Goal: Task Accomplishment & Management: Manage account settings

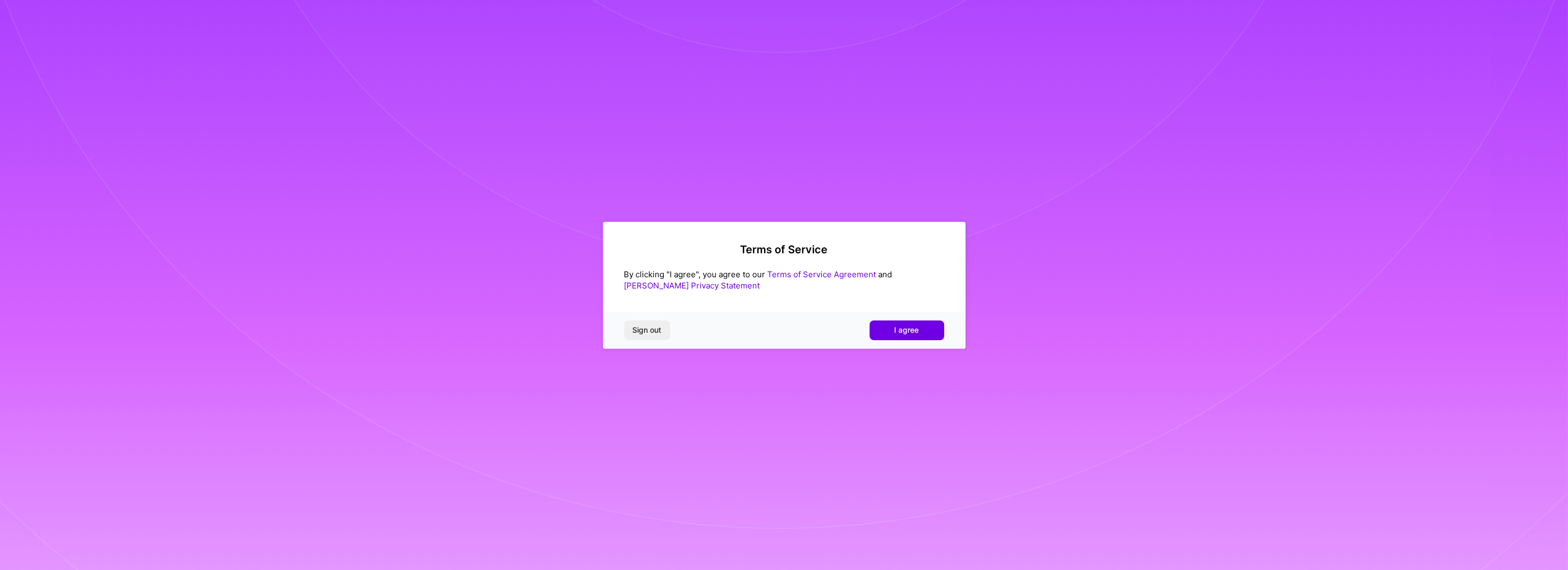
drag, startPoint x: 921, startPoint y: 328, endPoint x: 962, endPoint y: 356, distance: 49.6
click at [920, 328] on button "I agree" at bounding box center [907, 330] width 74 height 19
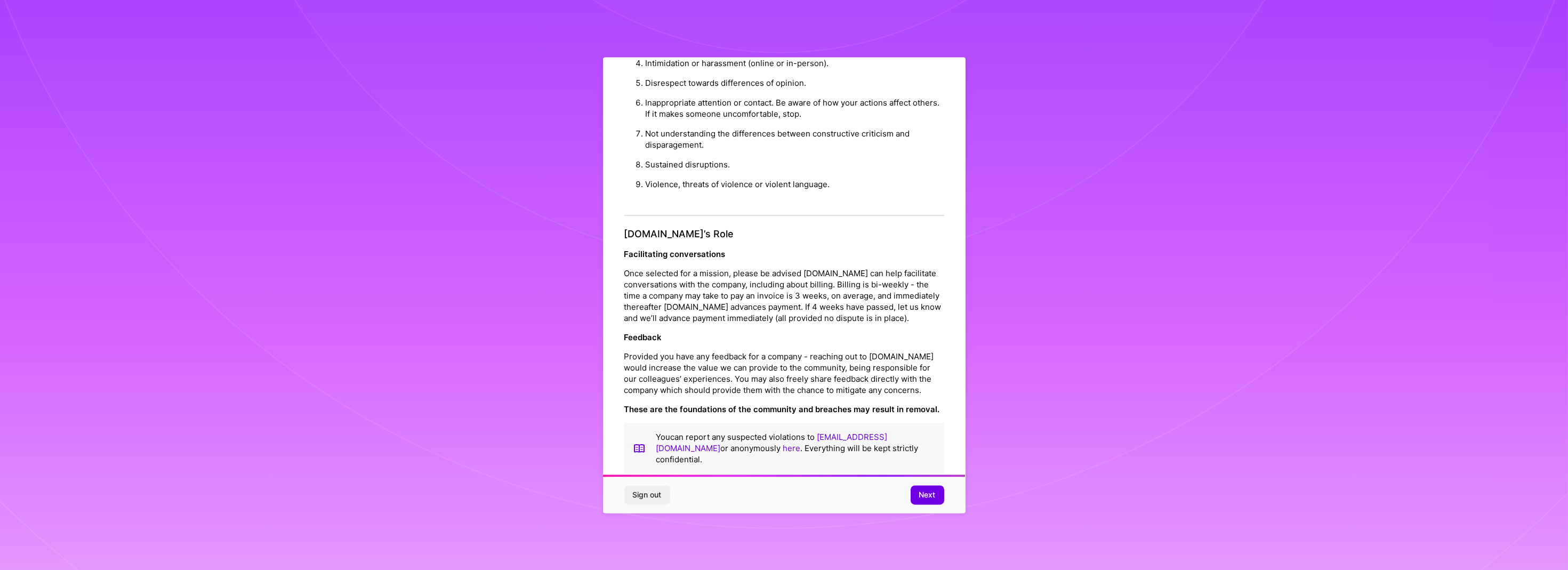
scroll to position [1070, 0]
click at [928, 496] on span "Next" at bounding box center [927, 495] width 16 height 10
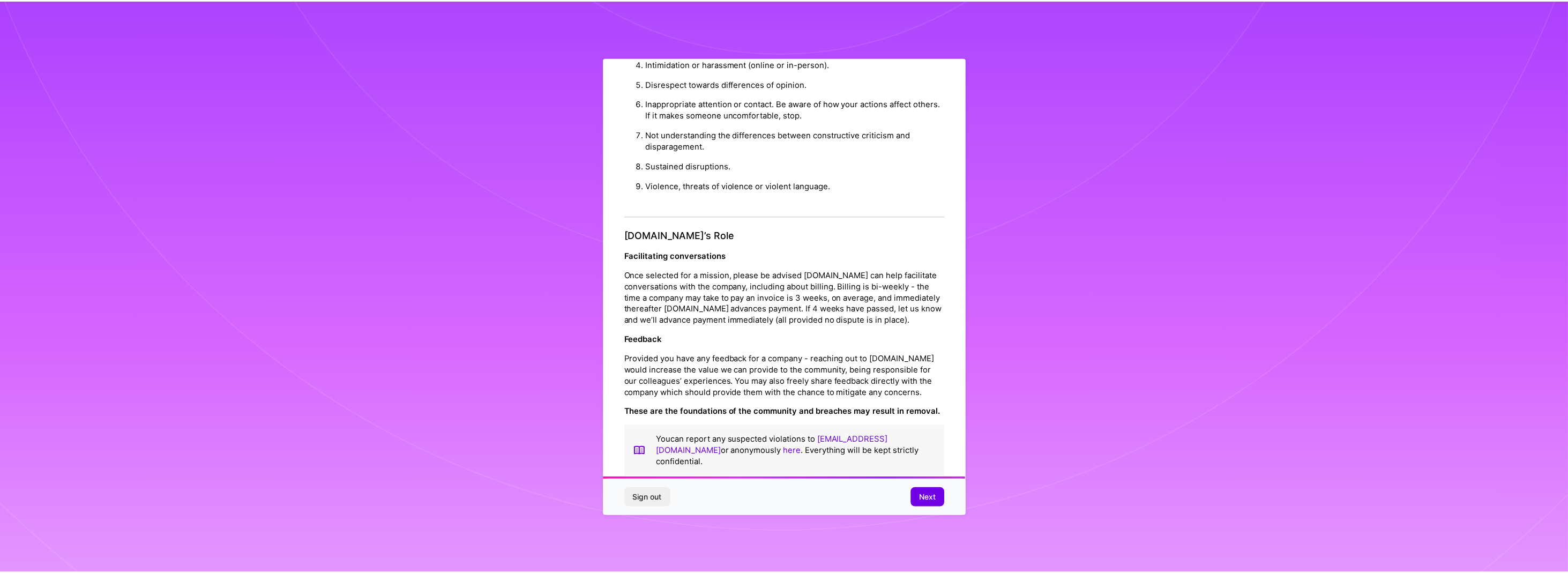
scroll to position [0, 0]
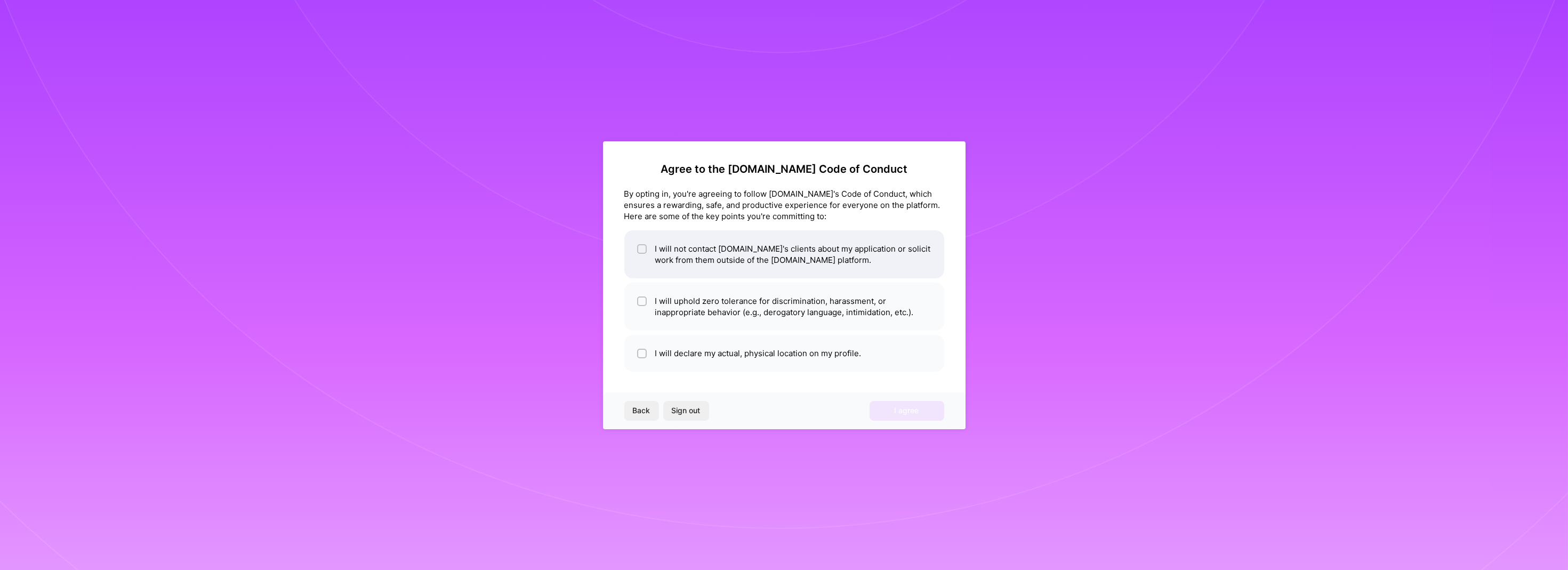
click at [640, 246] on input "checkbox" at bounding box center [643, 250] width 7 height 7
checkbox input "true"
click at [644, 300] on input "checkbox" at bounding box center [643, 302] width 7 height 7
checkbox input "true"
click at [640, 354] on input "checkbox" at bounding box center [643, 354] width 7 height 7
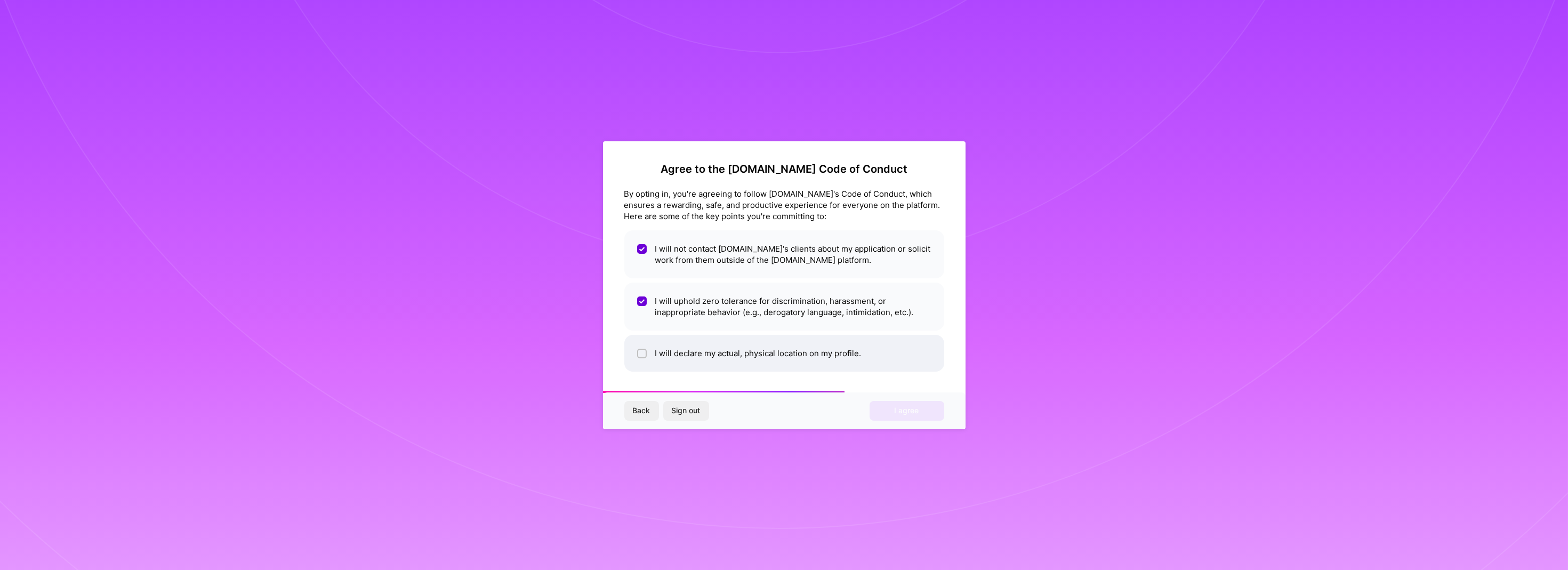
checkbox input "true"
click at [895, 407] on span "I agree" at bounding box center [907, 410] width 25 height 10
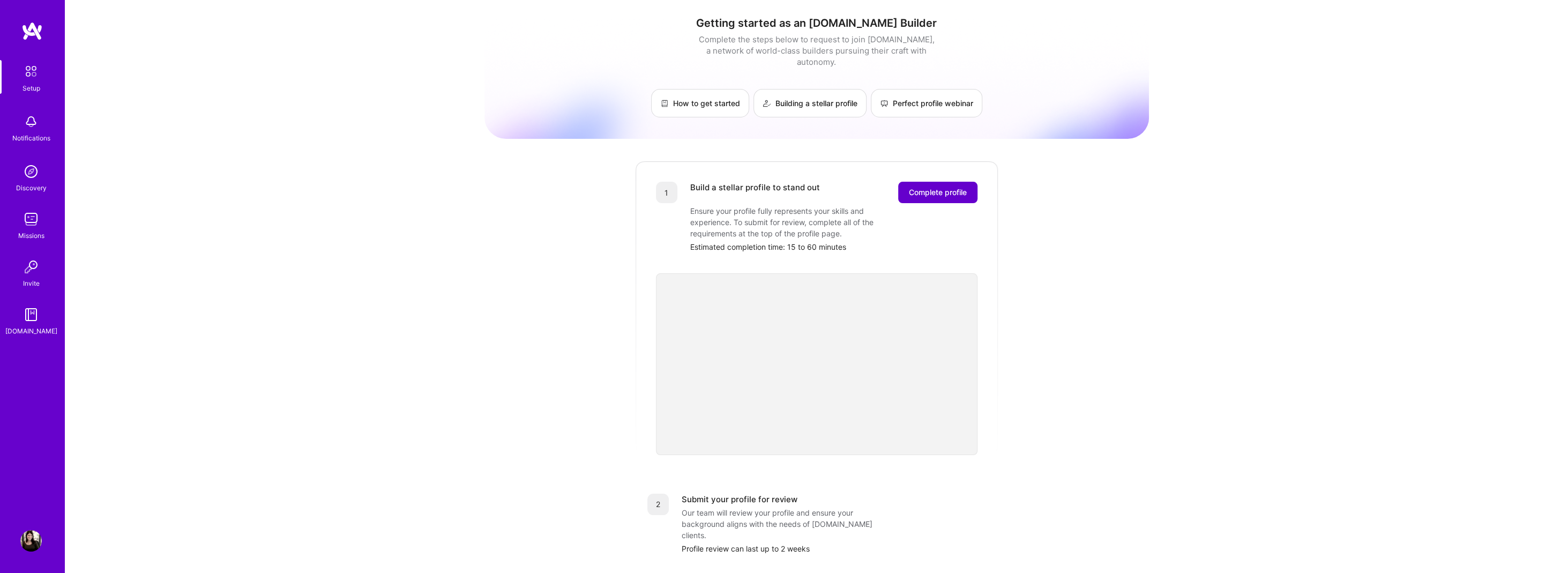
click at [920, 187] on span "Complete profile" at bounding box center [938, 192] width 58 height 10
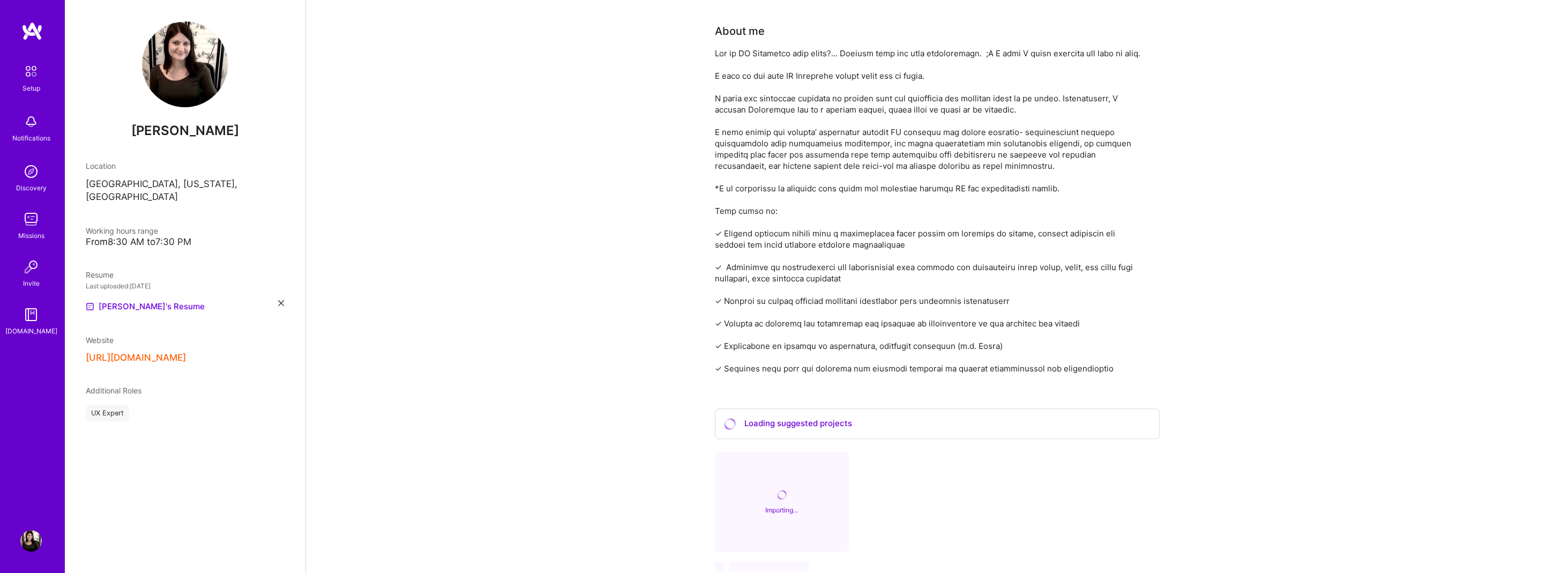
scroll to position [359, 0]
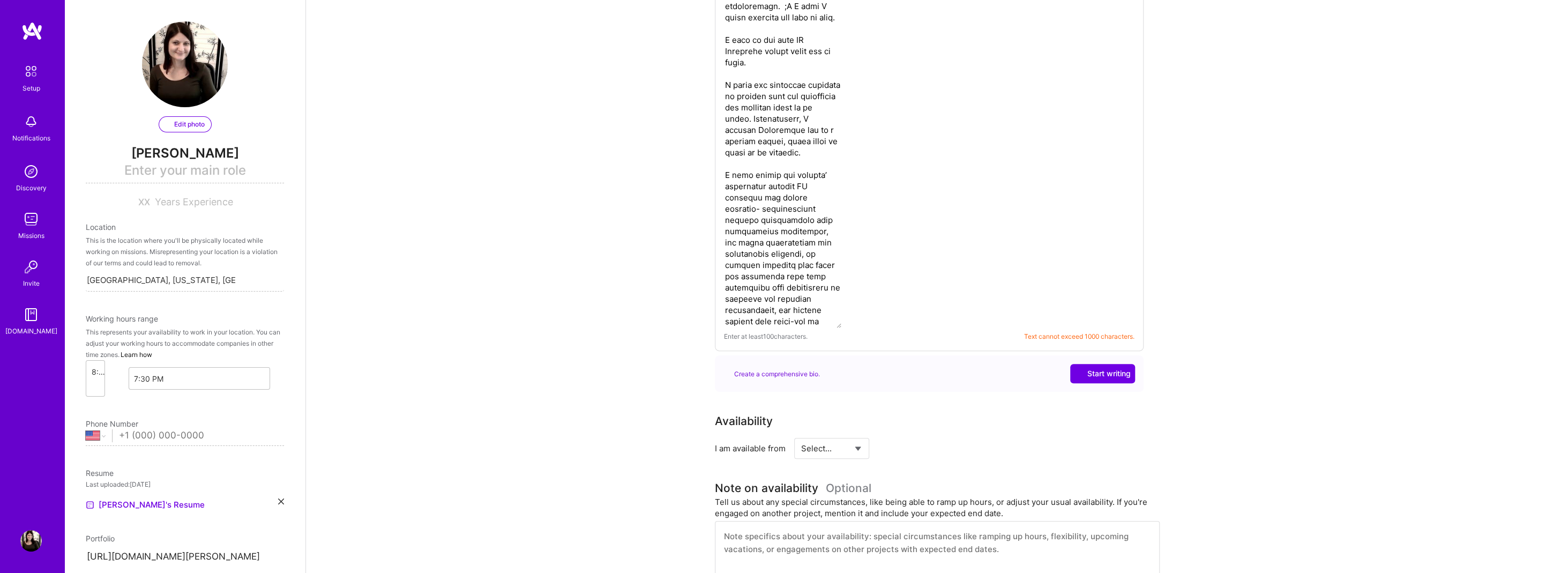
select select "US"
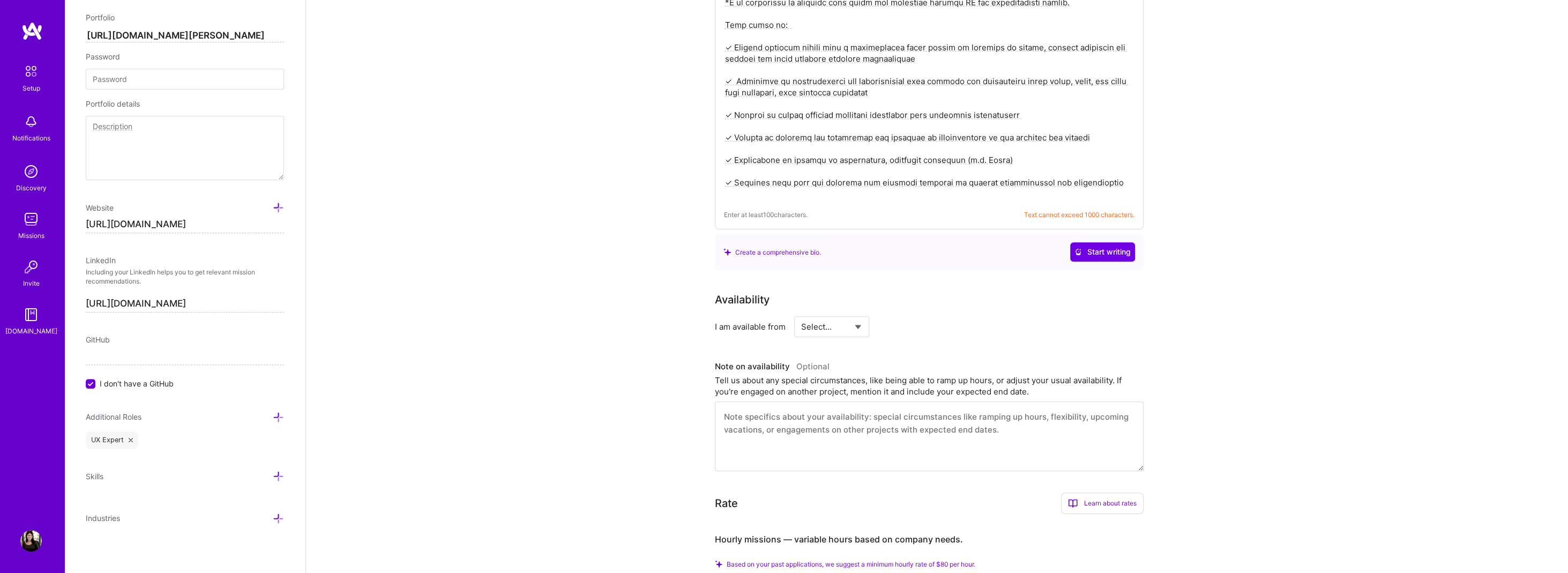
scroll to position [631, 0]
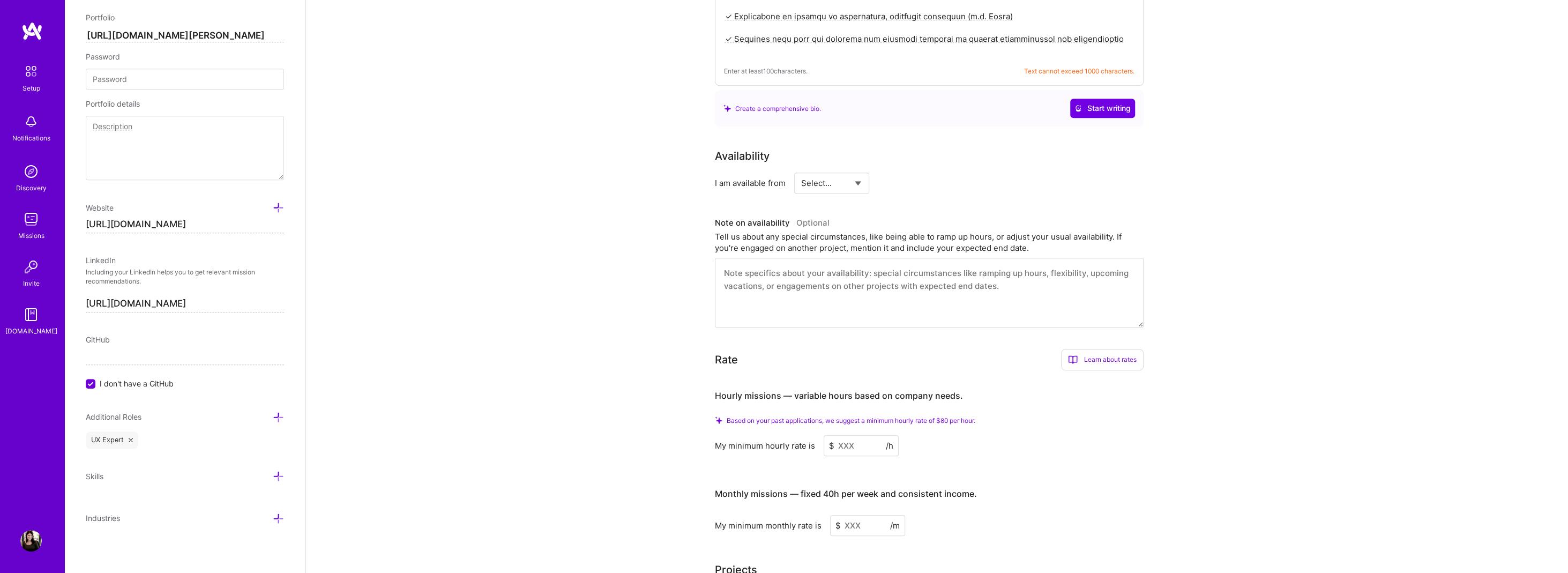
drag, startPoint x: 818, startPoint y: 162, endPoint x: 856, endPoint y: 177, distance: 40.9
click at [818, 170] on select "Select... Right Now Future Date Not Available" at bounding box center [832, 183] width 62 height 28
select select "Right Now"
click at [802, 170] on select "Select... Right Now Future Date Not Available" at bounding box center [832, 183] width 62 height 28
click at [962, 295] on textarea at bounding box center [929, 292] width 429 height 69
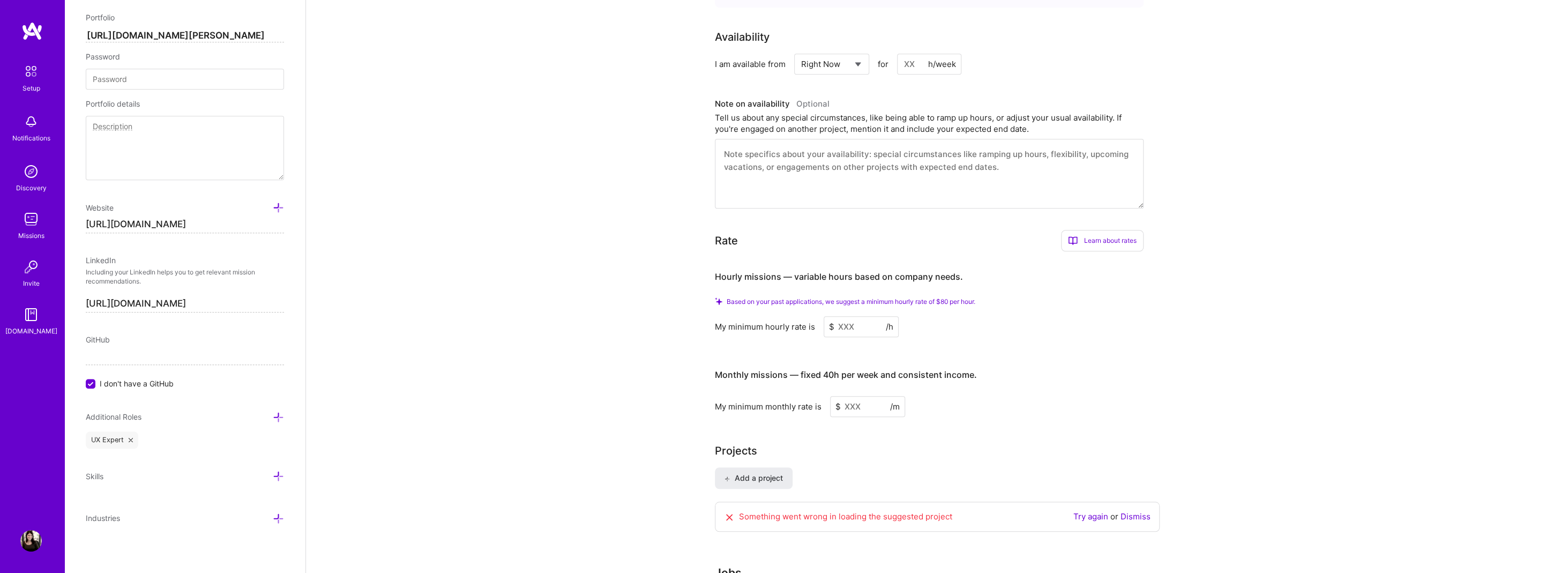
scroll to position [819, 0]
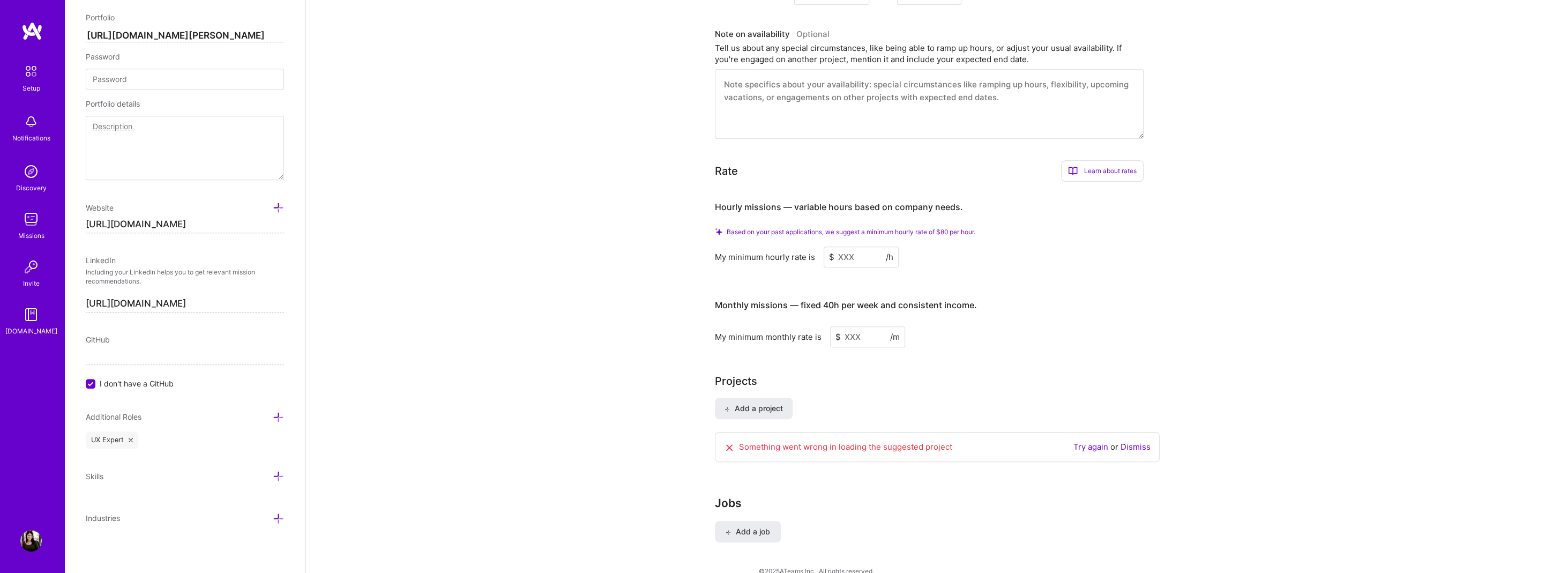
click at [857, 247] on input at bounding box center [861, 257] width 75 height 21
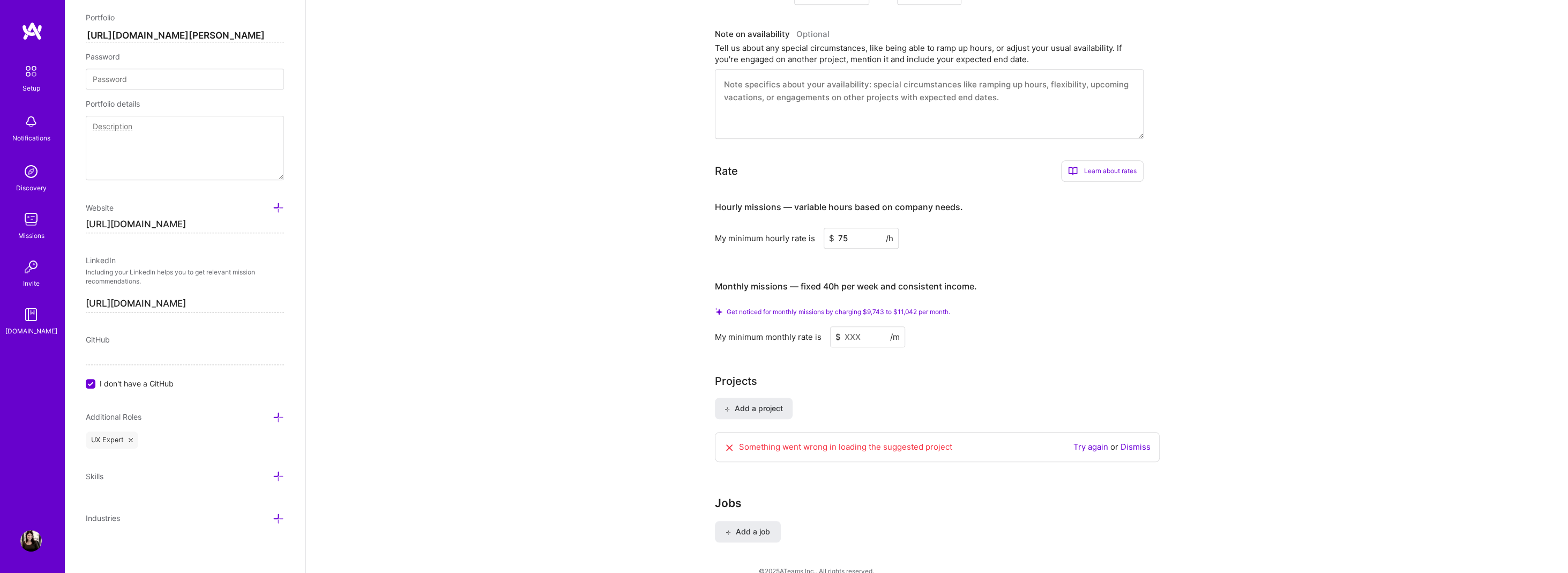
type input "75"
click at [853, 326] on input at bounding box center [867, 337] width 75 height 21
click at [855, 326] on input at bounding box center [867, 337] width 75 height 21
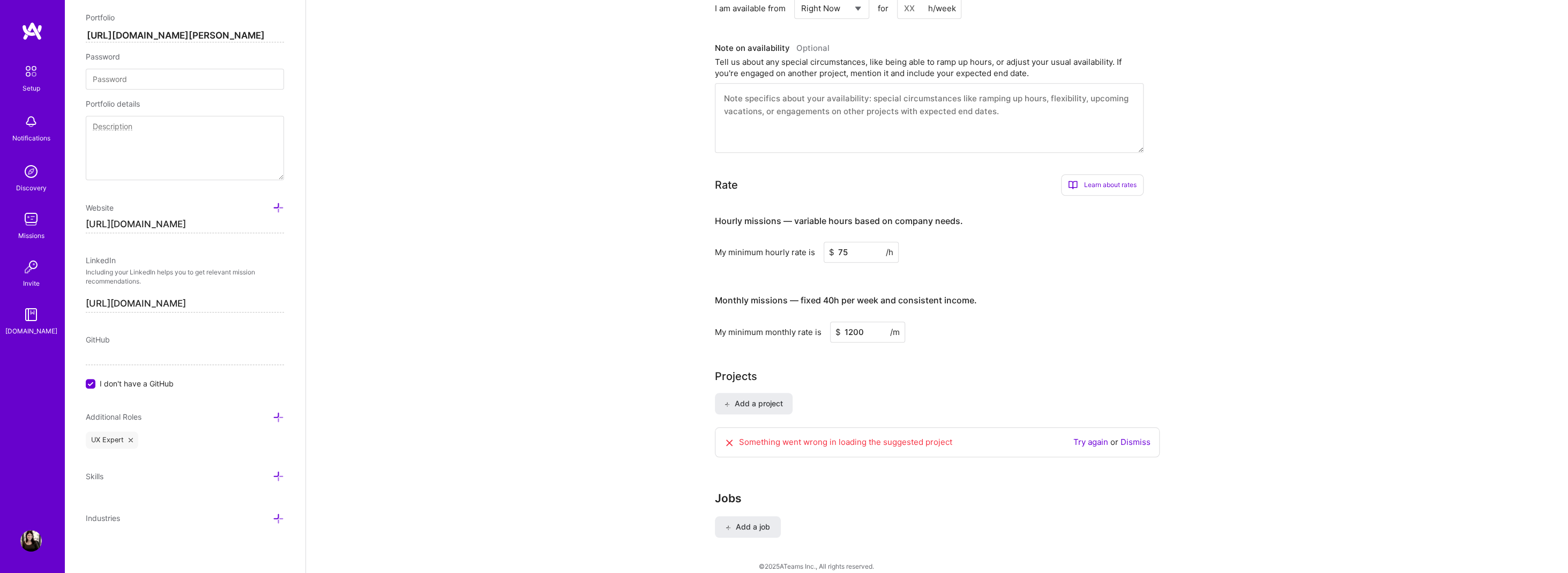
scroll to position [790, 0]
type input "12000"
click at [899, 368] on div "Projects" at bounding box center [938, 376] width 445 height 16
click at [1125, 436] on link "Dismiss" at bounding box center [1135, 442] width 30 height 10
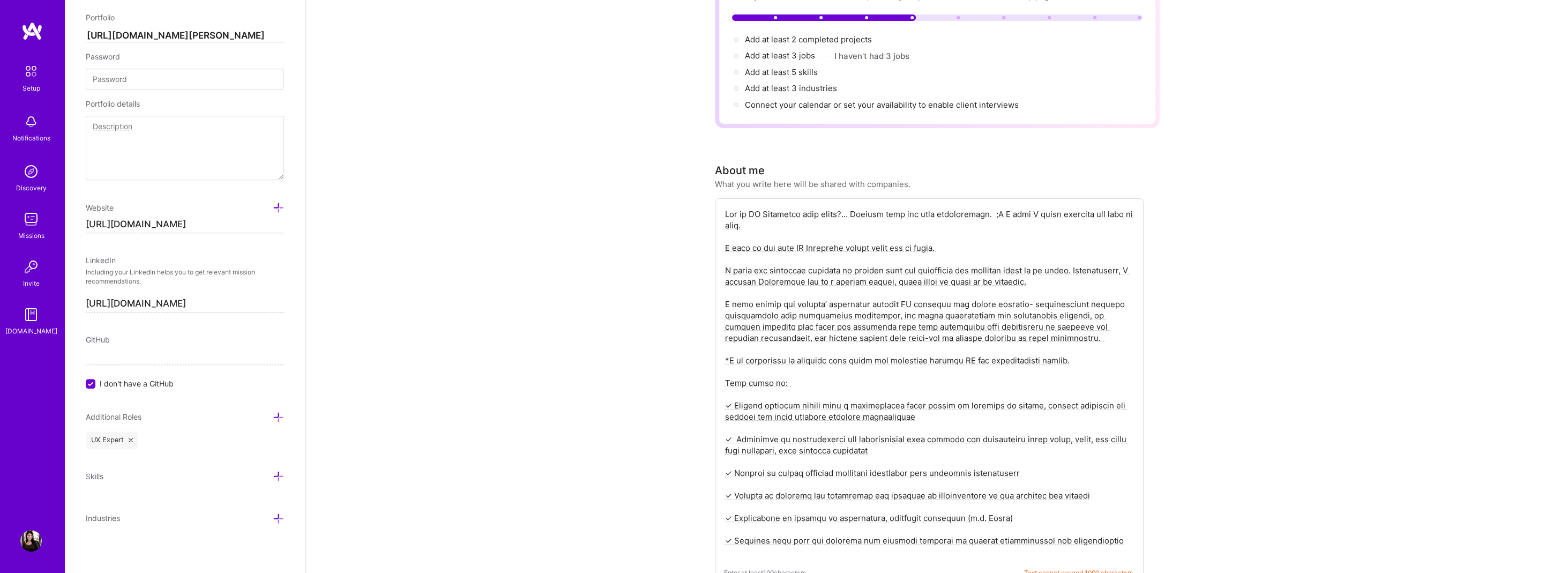
scroll to position [0, 0]
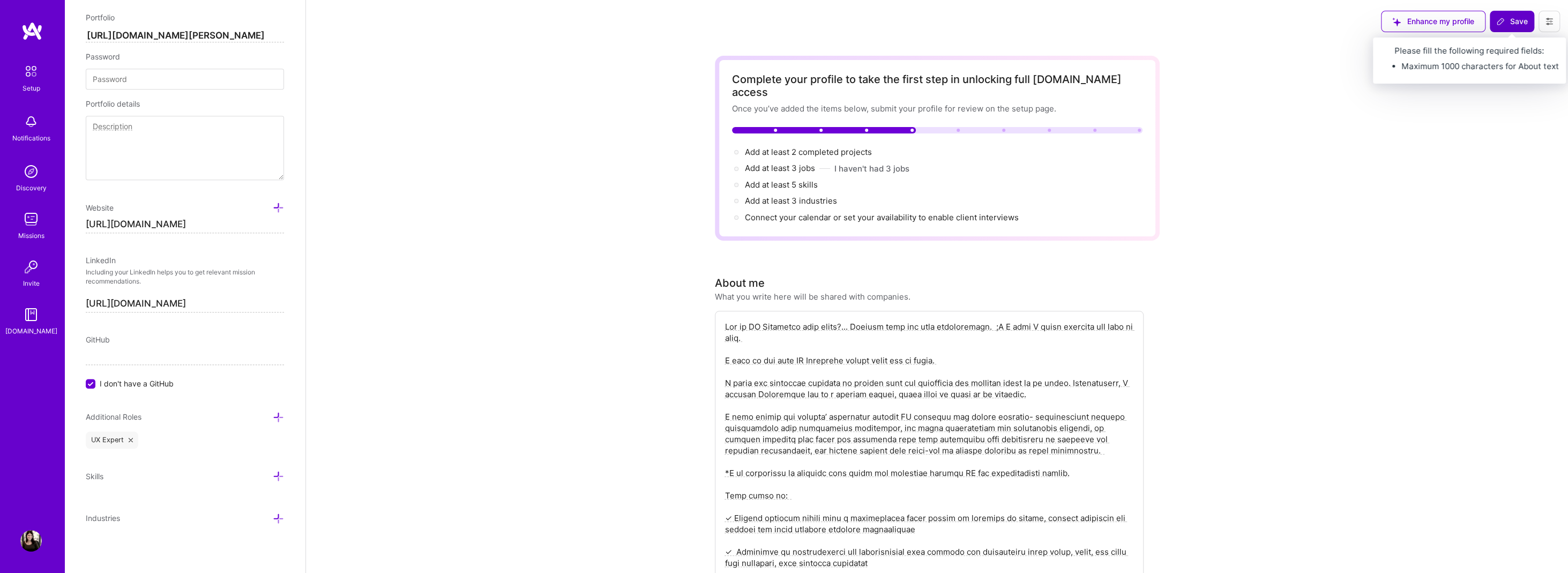
click at [1513, 18] on span "Save" at bounding box center [1512, 22] width 31 height 10
click at [1507, 19] on span "Save" at bounding box center [1512, 22] width 31 height 10
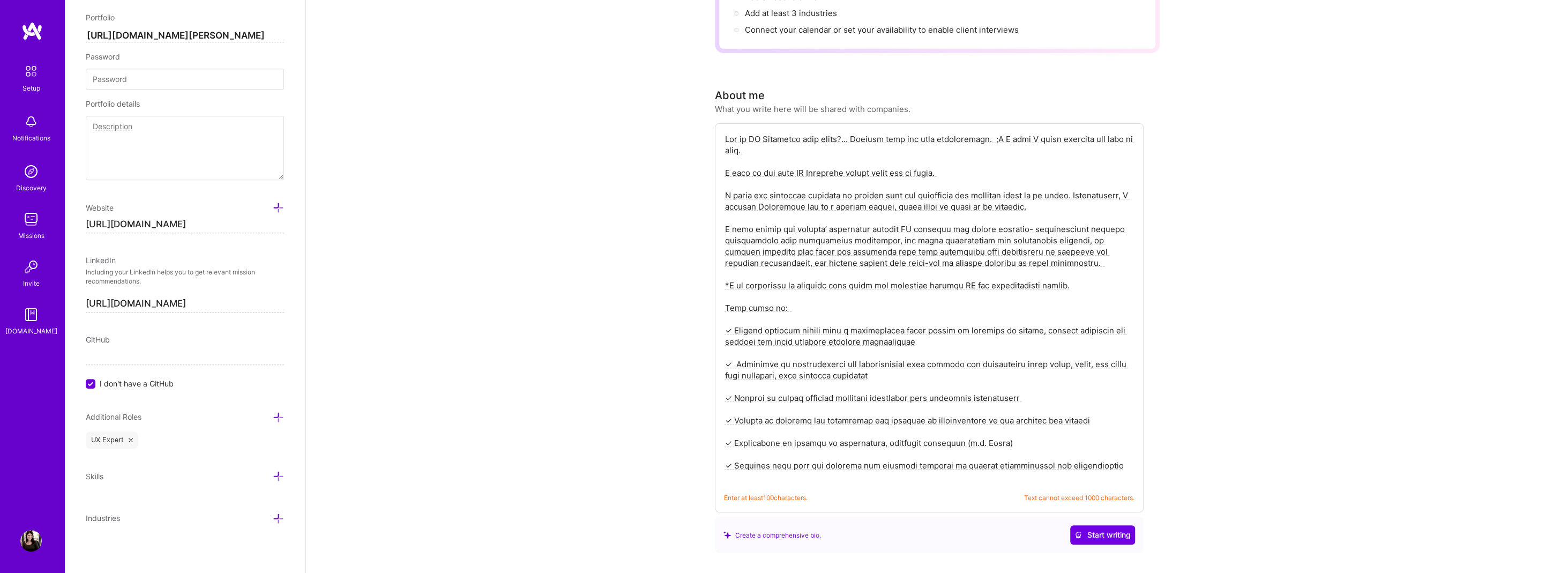
scroll to position [321, 0]
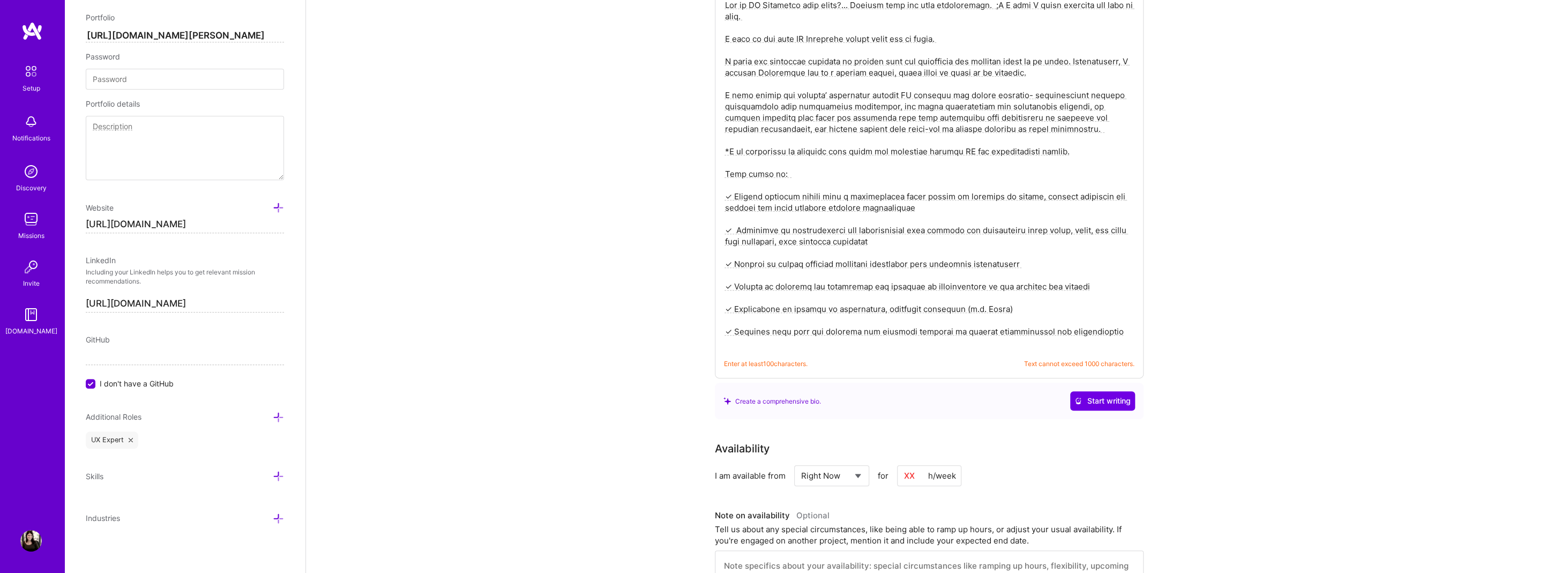
click at [1116, 314] on textarea at bounding box center [929, 174] width 411 height 351
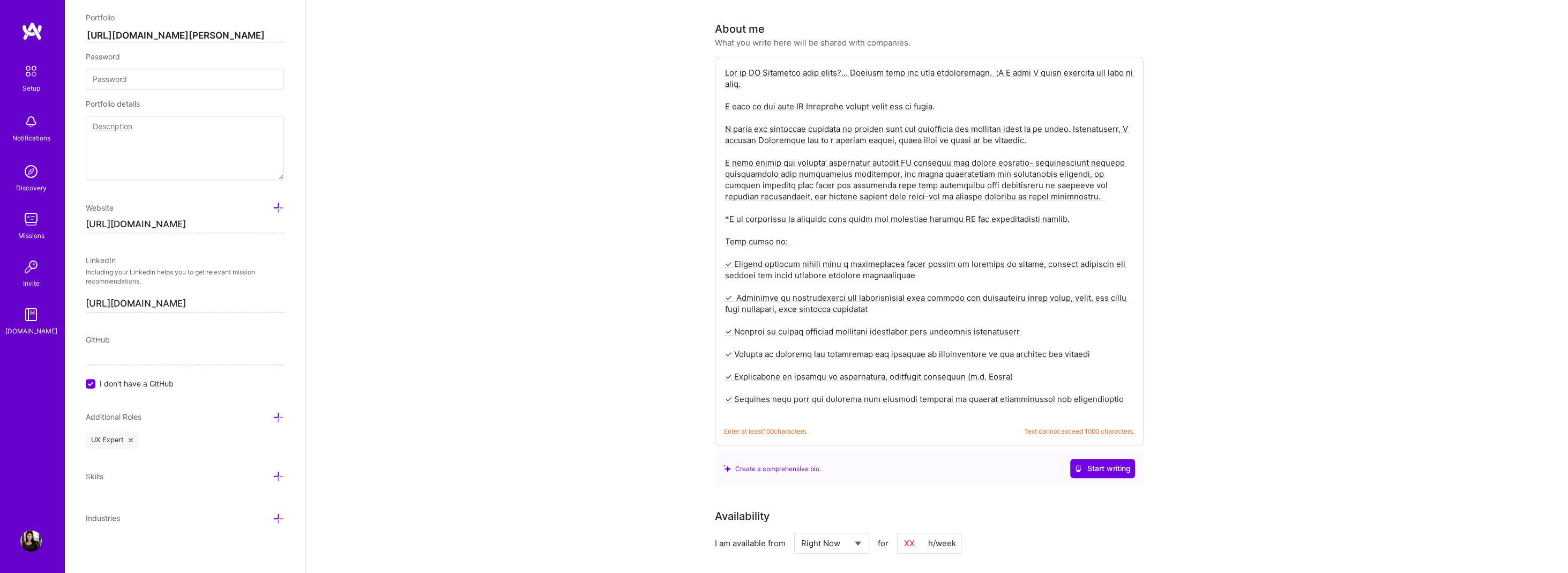
scroll to position [161, 0]
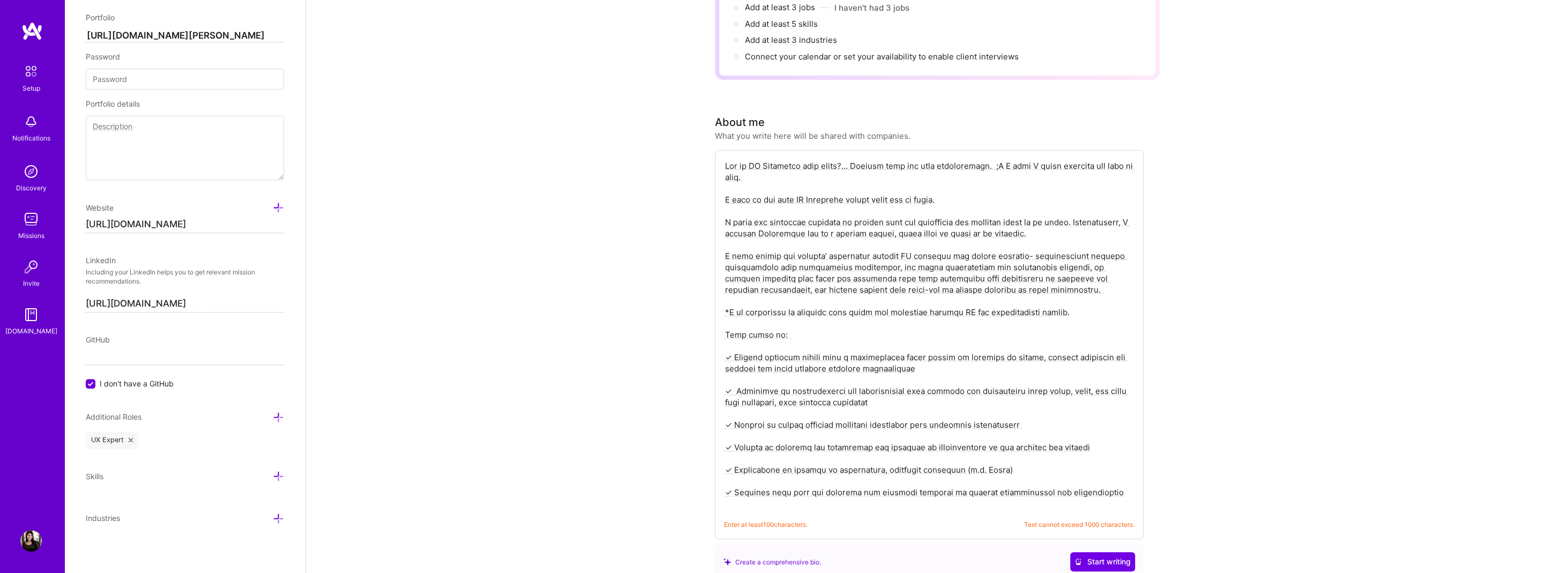
drag, startPoint x: 813, startPoint y: 320, endPoint x: 609, endPoint y: 43, distance: 344.0
click at [602, 113] on div "Complete your profile to take the first step in unlocking full [DOMAIN_NAME] ac…" at bounding box center [938, 526] width 1262 height 1288
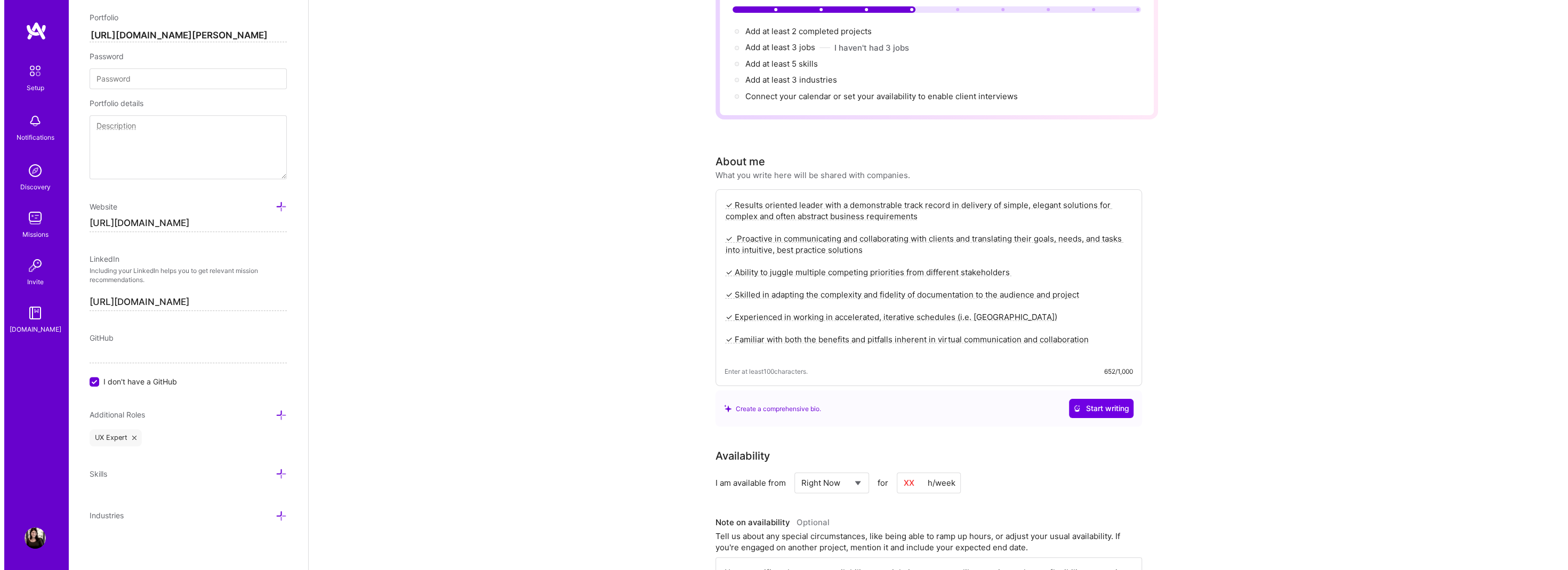
scroll to position [0, 0]
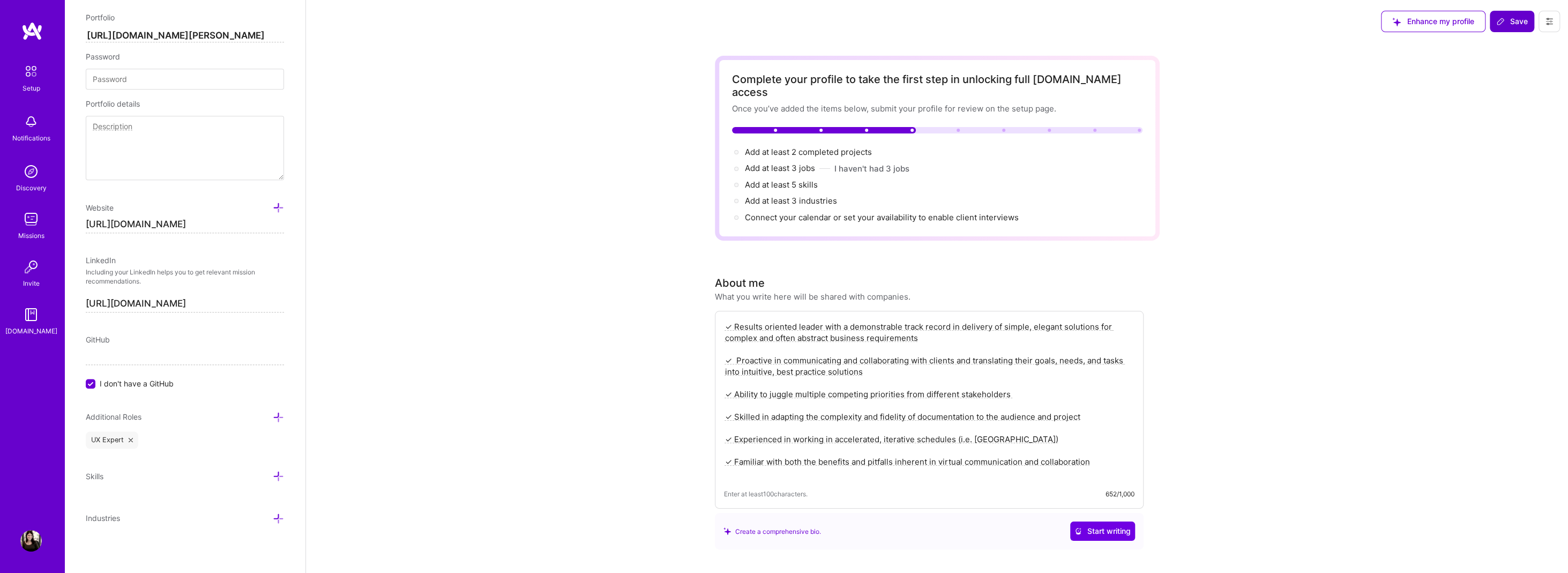
type textarea "✓ Results oriented leader with a demonstrable track record in delivery of simpl…"
click at [1514, 19] on span "Save" at bounding box center [1512, 22] width 31 height 10
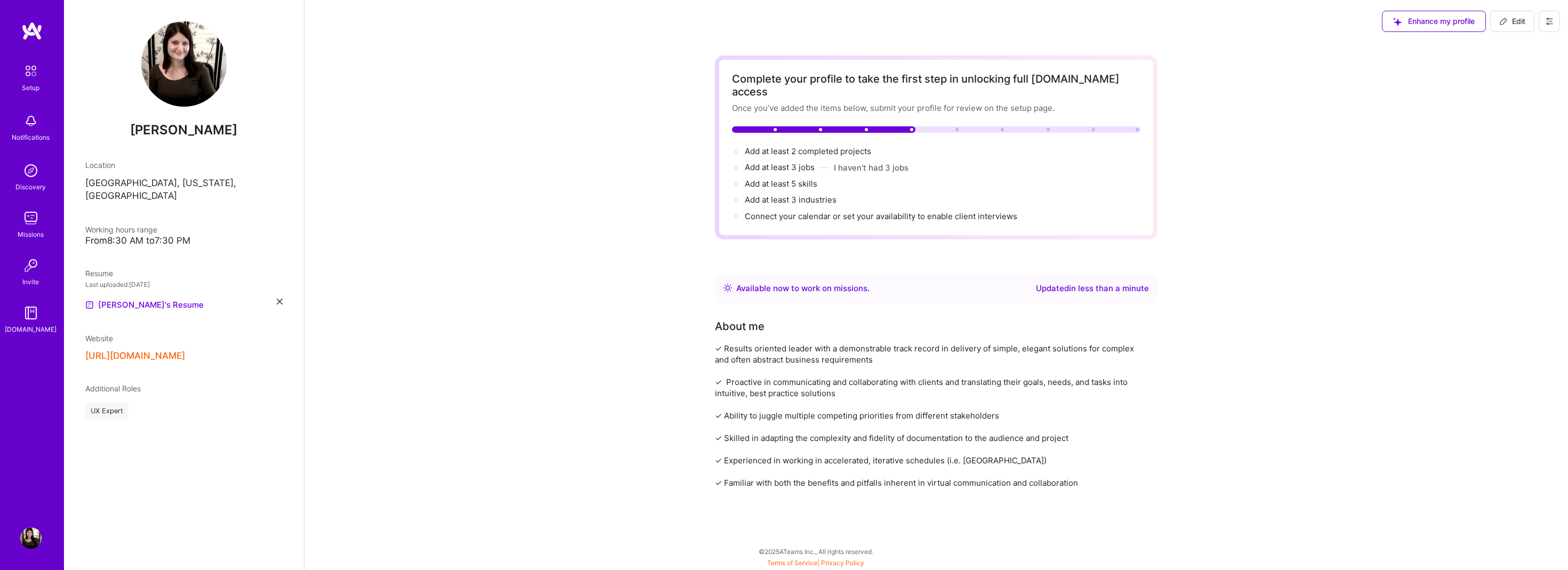
click at [1517, 22] on span "Edit" at bounding box center [1512, 22] width 26 height 10
select select "US"
select select "Right Now"
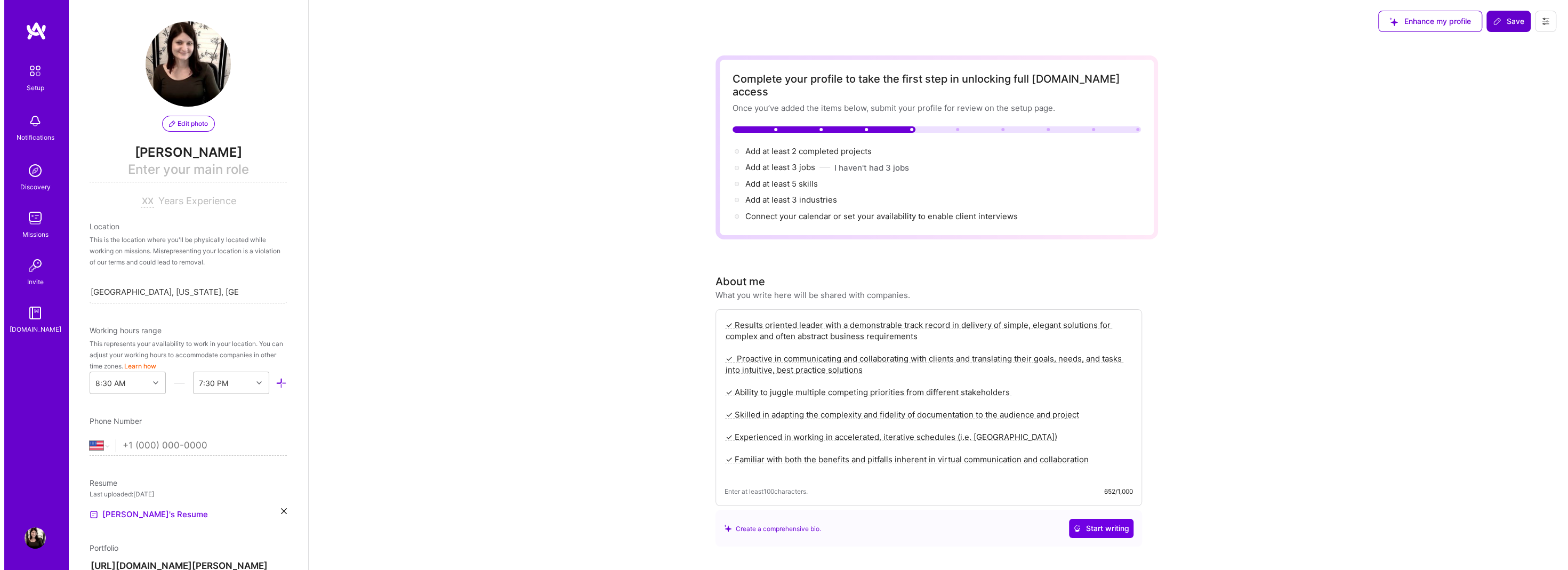
scroll to position [531, 0]
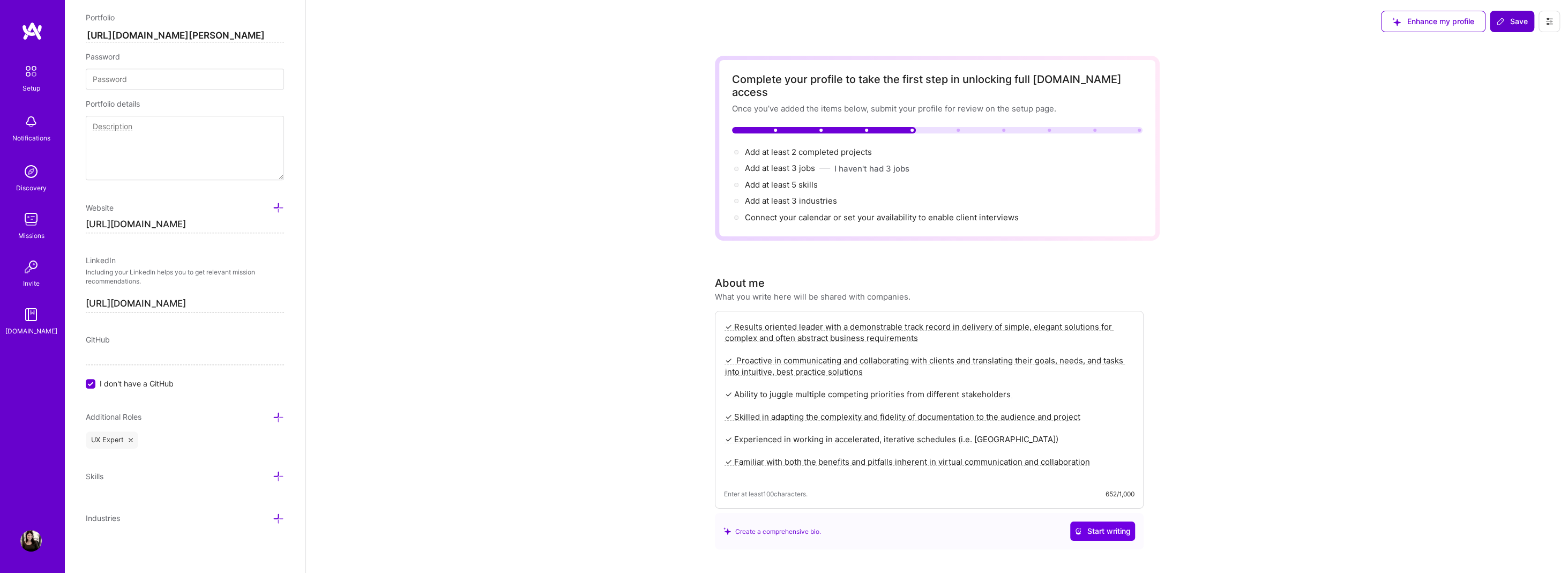
drag, startPoint x: 524, startPoint y: 433, endPoint x: 630, endPoint y: 391, distance: 114.0
drag, startPoint x: 1129, startPoint y: 449, endPoint x: 1080, endPoint y: 445, distance: 49.2
click at [1080, 445] on textarea "✓ Results oriented leader with a demonstrable track record in delivery of simpl…" at bounding box center [929, 400] width 411 height 160
click at [1100, 453] on textarea "✓ Results oriented leader with a demonstrable track record in delivery of simpl…" at bounding box center [929, 400] width 411 height 160
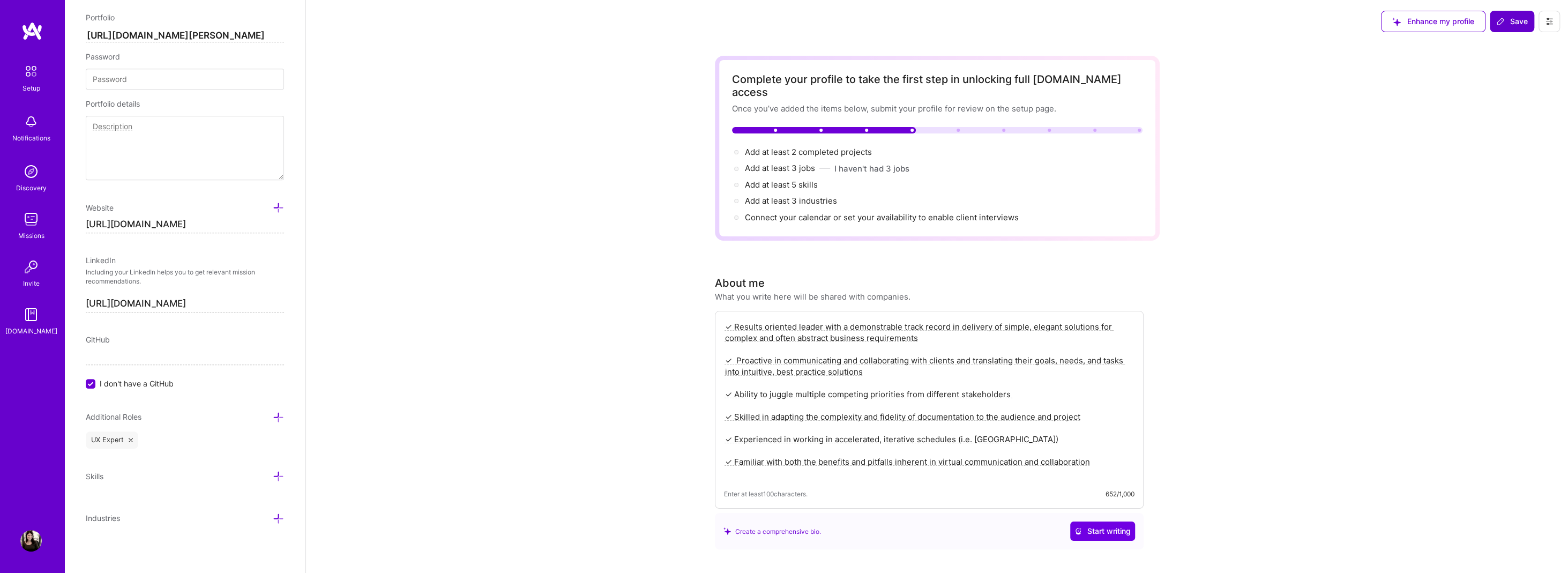
drag, startPoint x: 1101, startPoint y: 451, endPoint x: 461, endPoint y: 222, distance: 679.7
paste textarea "My professional focus is on front end UX research and design, which includes: *…"
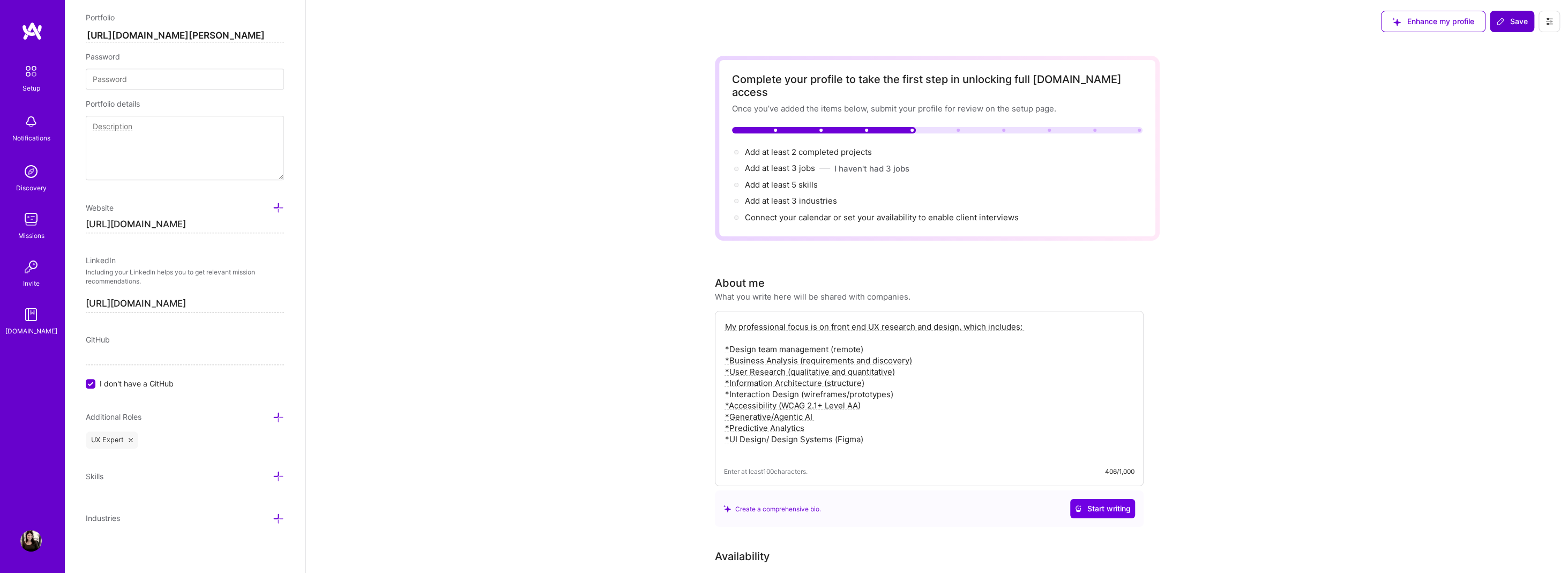
type textarea "My professional focus is on front end UX research and design, which includes: *…"
click at [1513, 15] on button "Save" at bounding box center [1513, 21] width 45 height 22
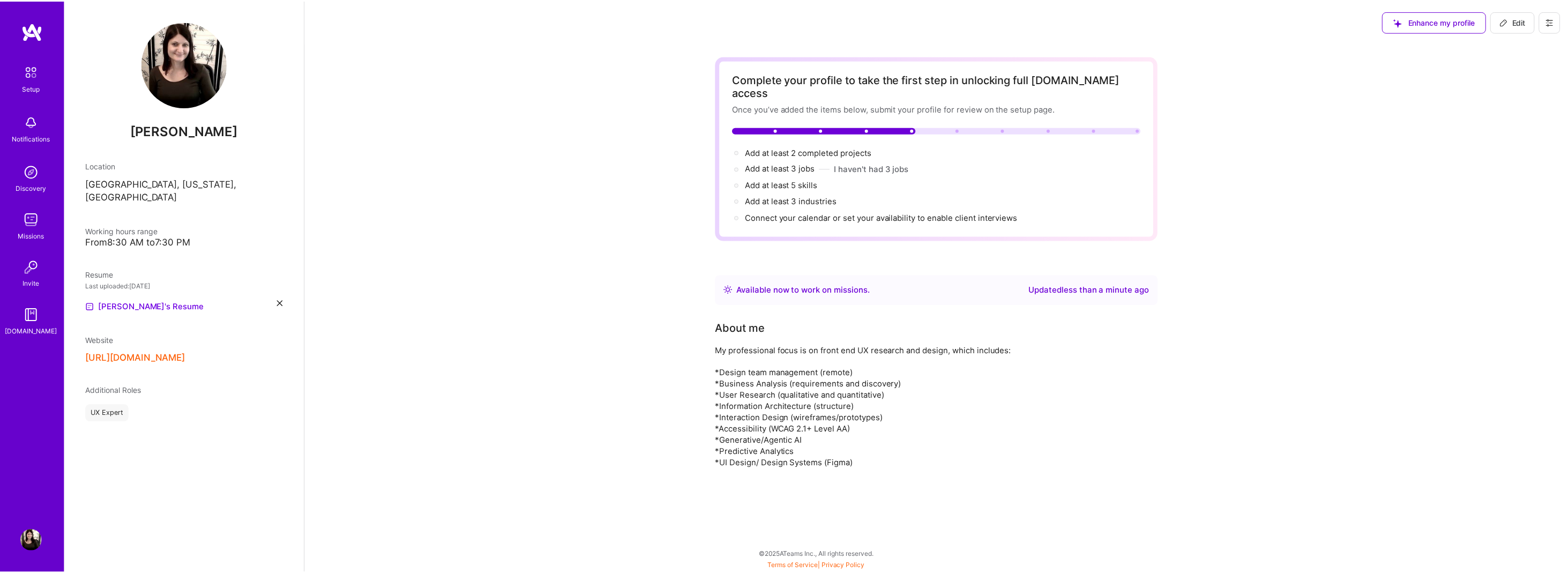
scroll to position [0, 0]
click at [31, 172] on img at bounding box center [31, 171] width 22 height 22
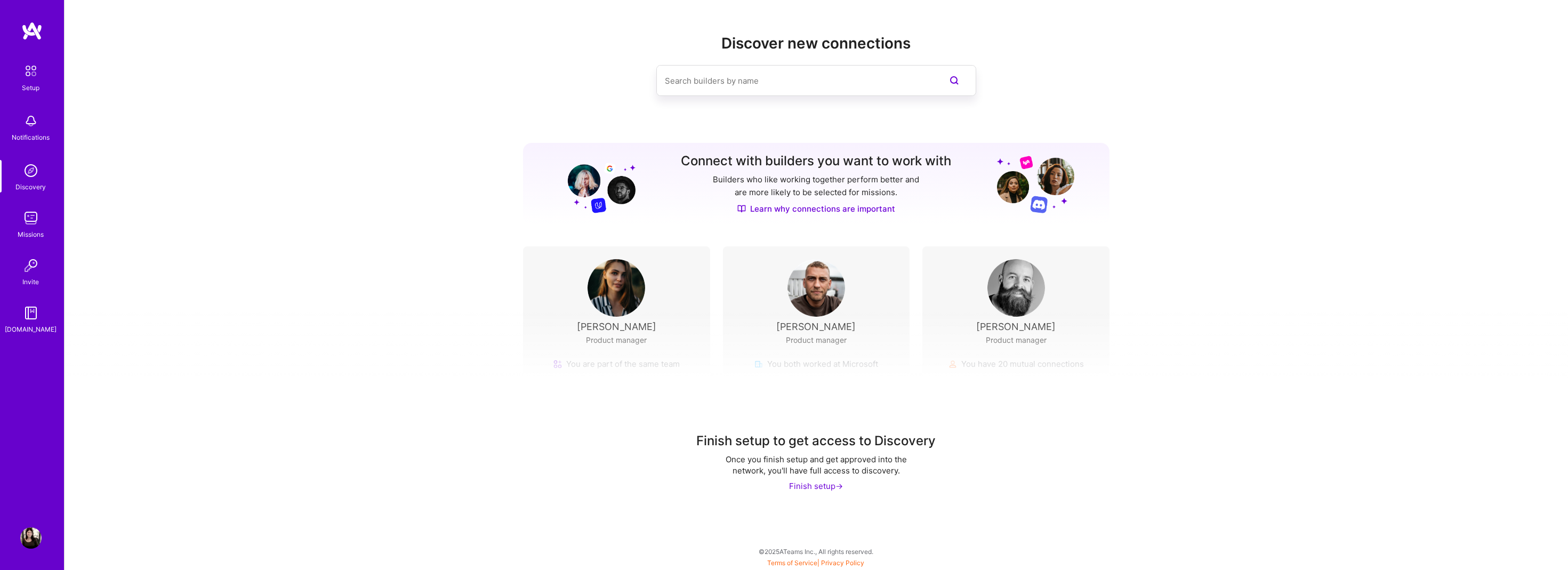
click at [31, 221] on img at bounding box center [30, 218] width 22 height 22
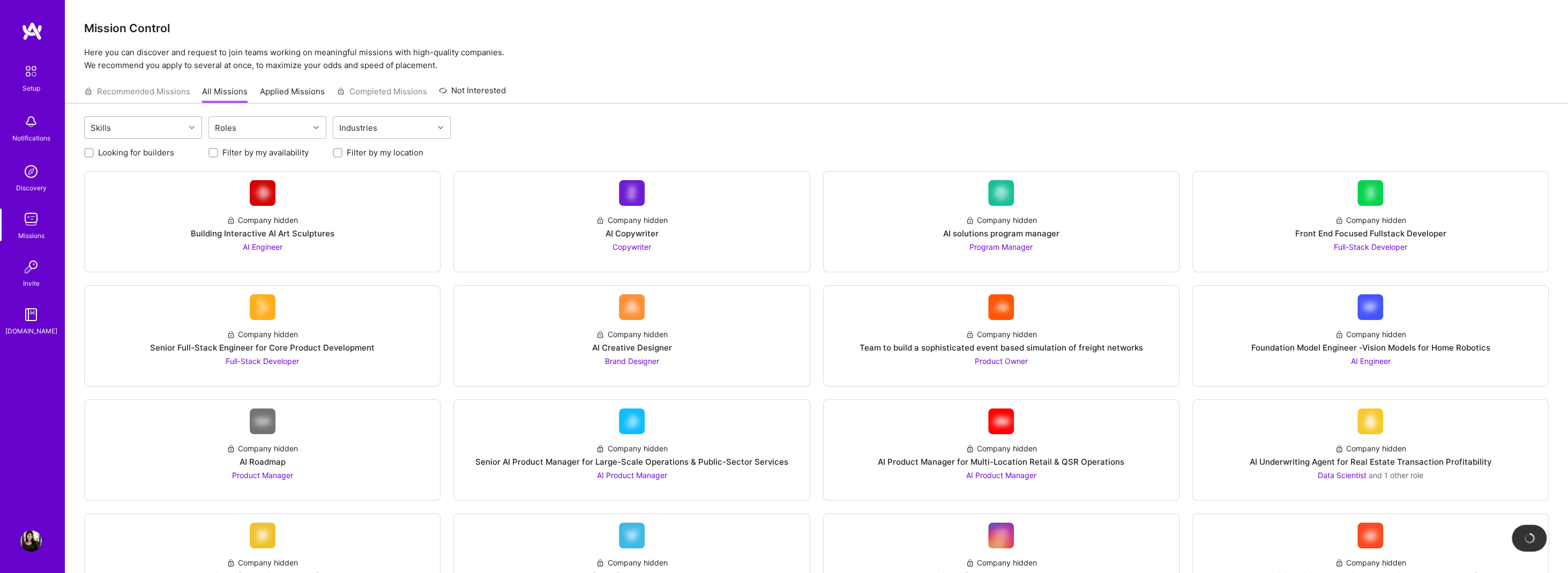
click at [143, 118] on div "Skills" at bounding box center [134, 127] width 100 height 22
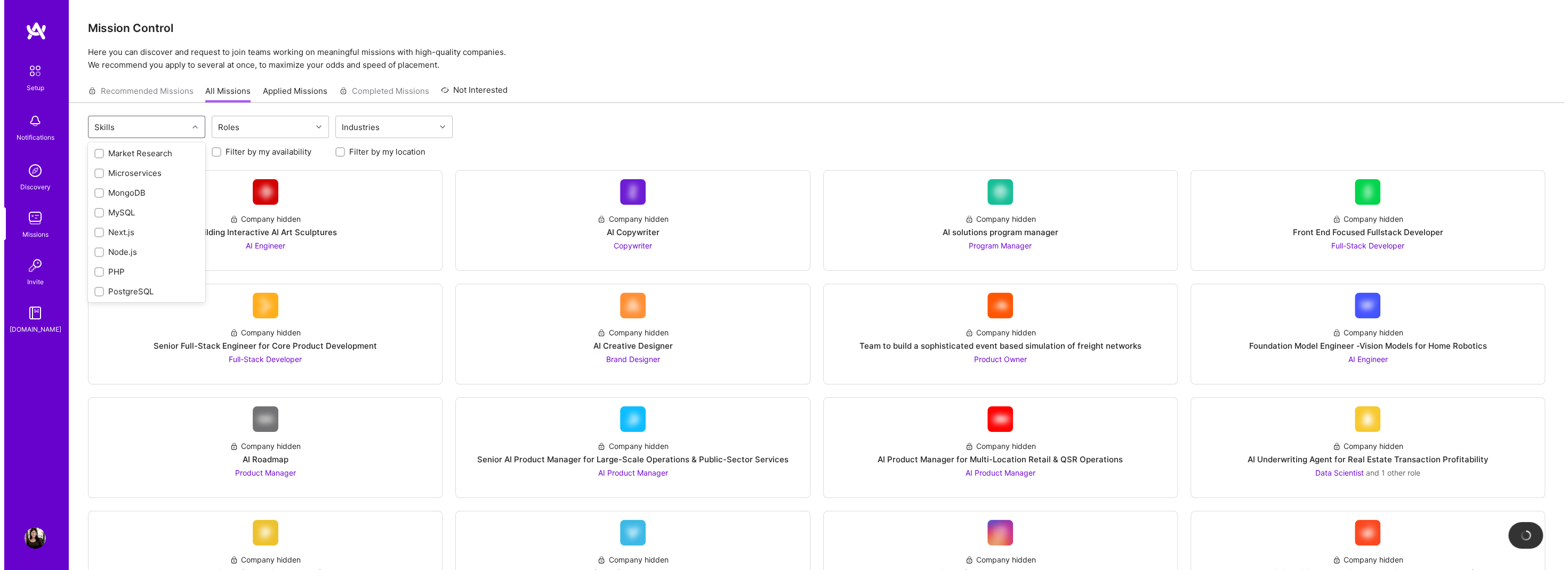
scroll to position [1368, 0]
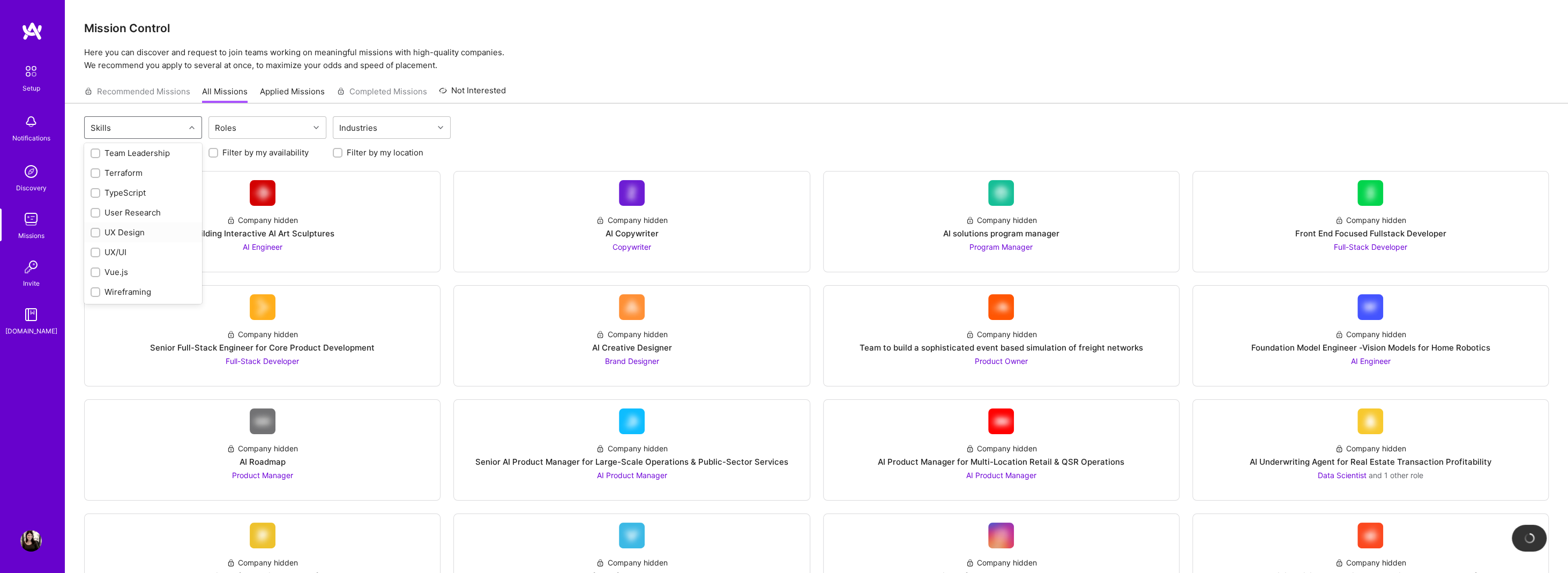
click at [94, 229] on input "checkbox" at bounding box center [96, 233] width 7 height 7
checkbox input "true"
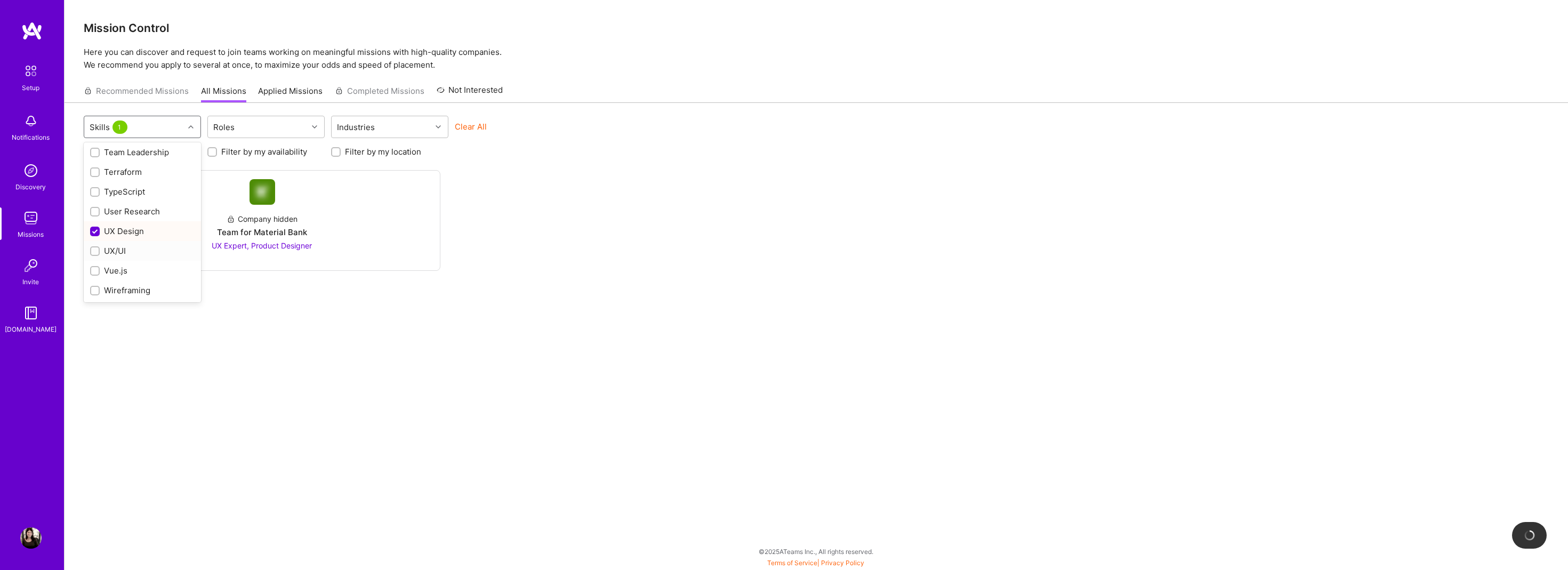
click at [92, 248] on input "checkbox" at bounding box center [96, 252] width 7 height 7
checkbox input "true"
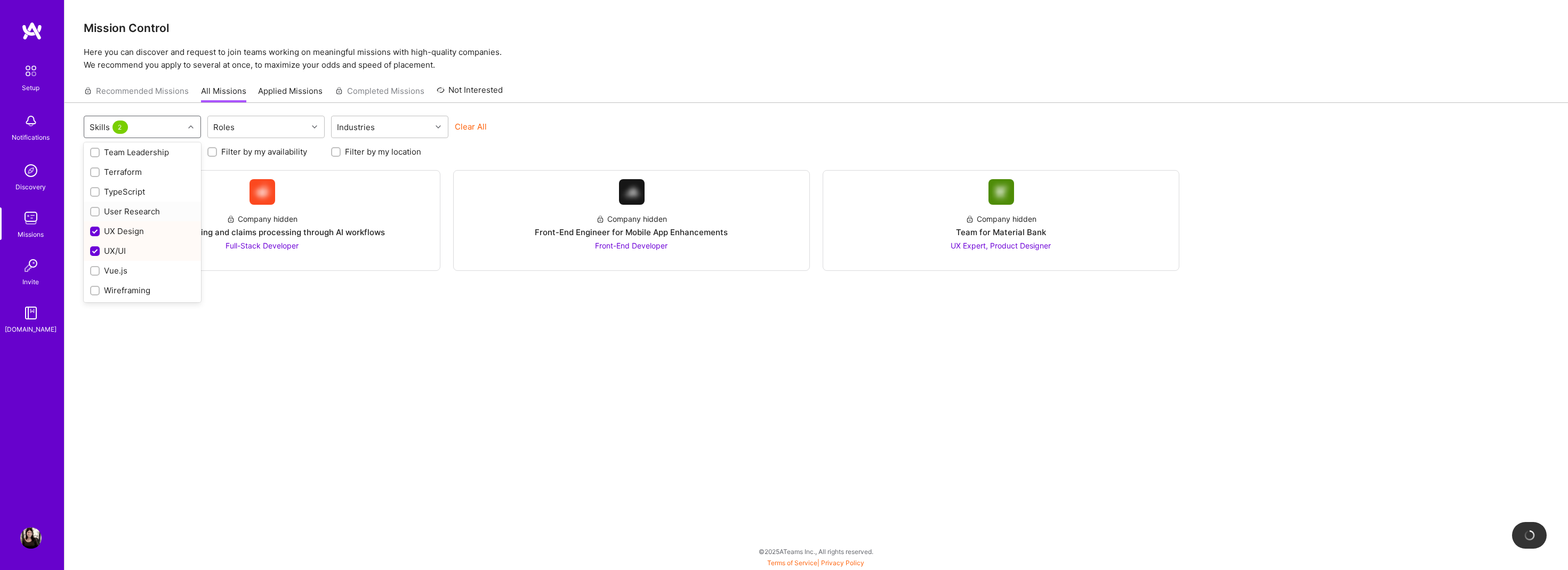
drag, startPoint x: 95, startPoint y: 210, endPoint x: 174, endPoint y: 246, distance: 86.8
click at [97, 210] on input "checkbox" at bounding box center [96, 213] width 7 height 7
checkbox input "true"
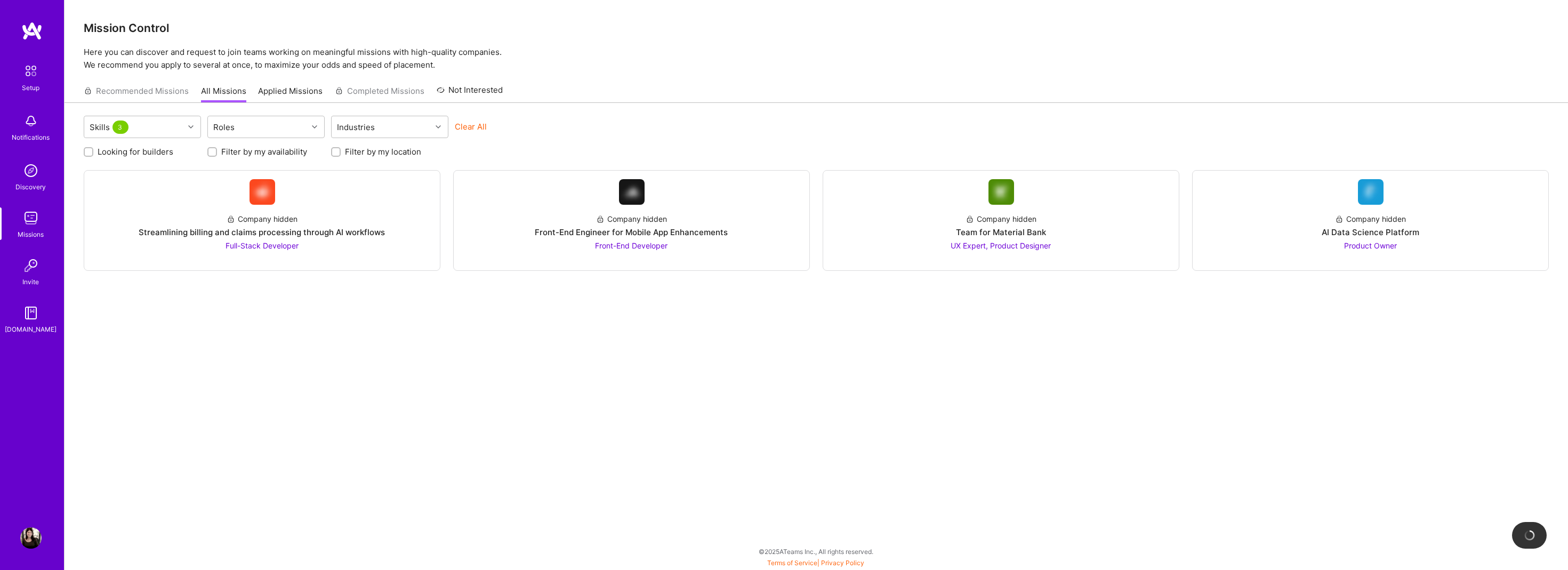
click at [310, 346] on div "Skills 3 Roles Industries Clear All Looking for builders Filter by my availabil…" at bounding box center [816, 330] width 1503 height 456
